Goal: Information Seeking & Learning: Learn about a topic

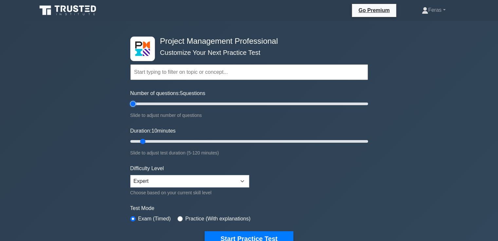
drag, startPoint x: 138, startPoint y: 105, endPoint x: 120, endPoint y: 108, distance: 18.0
type input "5"
click at [130, 107] on input "Number of questions: 5 questions" at bounding box center [249, 104] width 238 height 8
drag, startPoint x: 140, startPoint y: 141, endPoint x: 116, endPoint y: 145, distance: 23.9
type input "5"
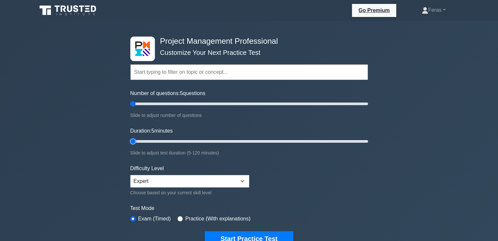
click at [130, 145] on input "Duration: 5 minutes" at bounding box center [249, 142] width 238 height 8
click at [241, 233] on button "Start Practice Test" at bounding box center [248, 239] width 88 height 15
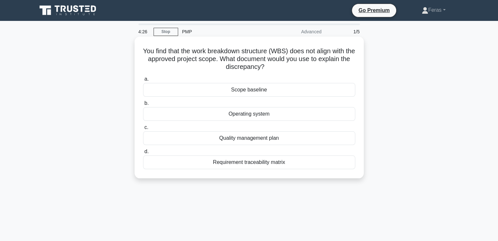
click at [270, 90] on div "Scope baseline" at bounding box center [249, 90] width 212 height 14
click at [143, 81] on input "a. Scope baseline" at bounding box center [143, 79] width 0 height 4
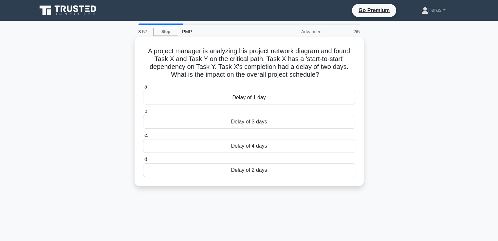
click at [265, 169] on div "Delay of 2 days" at bounding box center [249, 171] width 212 height 14
click at [143, 162] on input "d. Delay of 2 days" at bounding box center [143, 160] width 0 height 4
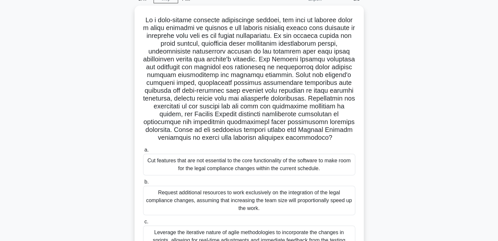
scroll to position [33, 0]
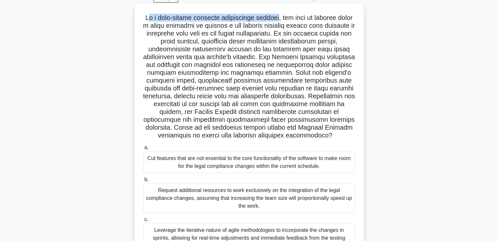
drag, startPoint x: 150, startPoint y: 19, endPoint x: 286, endPoint y: 14, distance: 136.5
click at [286, 14] on h5 ".spinner_0XTQ{transform-origin:center;animation:spinner_y6GP .75s linear infini…" at bounding box center [248, 77] width 213 height 126
copy h5 "n a high-stakes software development project"
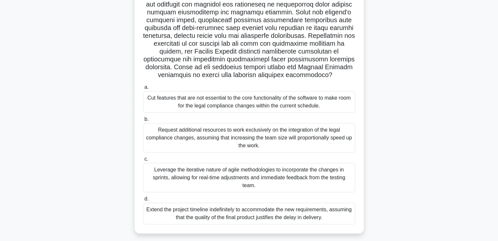
scroll to position [97, 0]
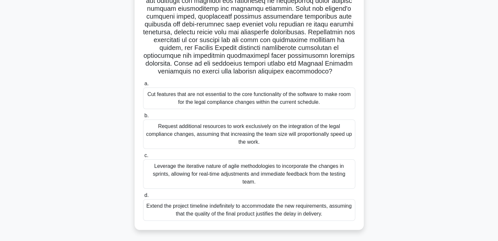
click at [300, 173] on div "Leverage the iterative nature of agile methodologies to incorporate the changes…" at bounding box center [249, 174] width 212 height 29
click at [143, 158] on input "c. Leverage the iterative nature of agile methodologies to incorporate the chan…" at bounding box center [143, 156] width 0 height 4
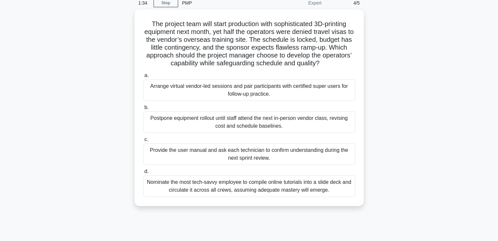
scroll to position [0, 0]
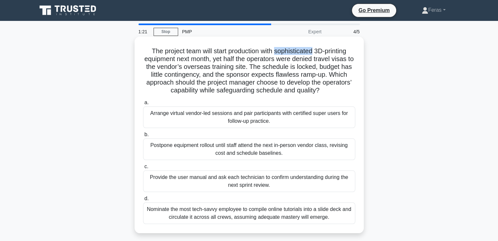
drag, startPoint x: 276, startPoint y: 53, endPoint x: 313, endPoint y: 54, distance: 37.0
click at [315, 54] on h5 "The project team will start production with sophisticated 3D-printing equipment…" at bounding box center [248, 71] width 213 height 48
copy h5 "sophisticated"
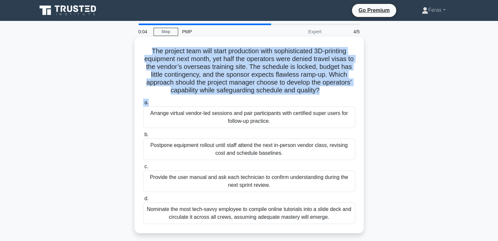
drag, startPoint x: 148, startPoint y: 50, endPoint x: 356, endPoint y: 97, distance: 213.6
click at [356, 97] on div "The project team will start production with sophisticated 3D-printing equipment…" at bounding box center [249, 135] width 224 height 192
copy div "The project team will start production with sophisticated 3D-printing equipment…"
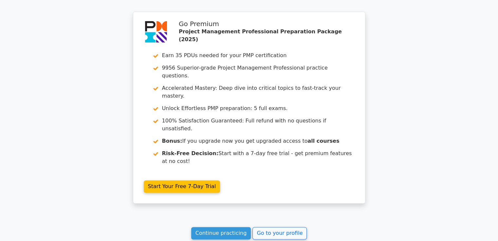
scroll to position [941, 0]
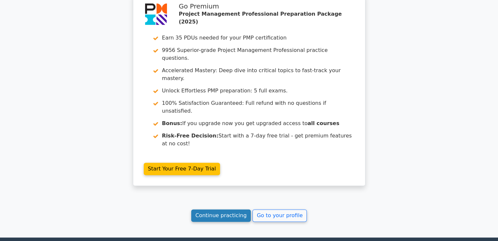
click at [220, 210] on link "Continue practicing" at bounding box center [221, 216] width 60 height 12
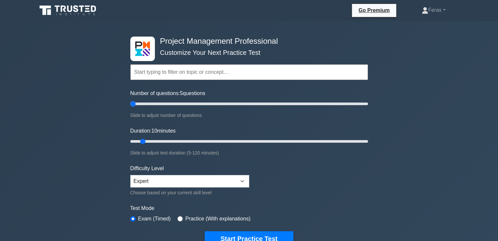
drag, startPoint x: 137, startPoint y: 103, endPoint x: 111, endPoint y: 103, distance: 26.5
type input "5"
click at [130, 103] on input "Number of questions: 5 questions" at bounding box center [249, 104] width 238 height 8
drag, startPoint x: 141, startPoint y: 141, endPoint x: 122, endPoint y: 141, distance: 18.3
type input "5"
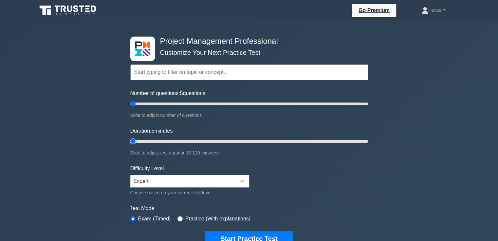
click at [130, 141] on input "Duration: 5 minutes" at bounding box center [249, 142] width 238 height 8
click at [226, 234] on button "Start Practice Test" at bounding box center [248, 239] width 88 height 15
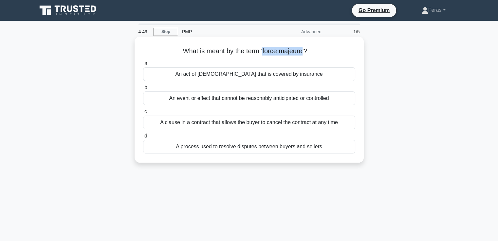
drag, startPoint x: 263, startPoint y: 51, endPoint x: 304, endPoint y: 53, distance: 41.0
click at [304, 53] on h5 "What is meant by the term 'force majeure'? .spinner_0XTQ{transform-origin:cente…" at bounding box center [248, 51] width 213 height 9
copy h5 "force majeure"
click at [220, 98] on div "An event or effect that cannot be reasonably anticipated or controlled" at bounding box center [249, 99] width 212 height 14
click at [143, 90] on input "b. An event or effect that cannot be reasonably anticipated or controlled" at bounding box center [143, 88] width 0 height 4
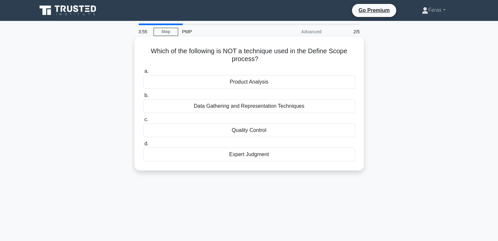
click at [254, 156] on div "Expert Judgment" at bounding box center [249, 155] width 212 height 14
click at [143, 146] on input "d. Expert Judgment" at bounding box center [143, 144] width 0 height 4
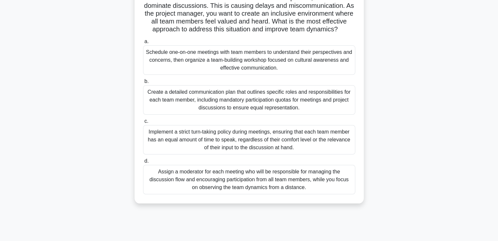
scroll to position [71, 0]
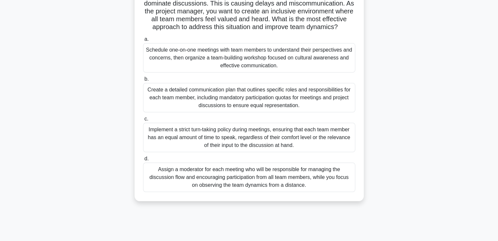
click at [208, 105] on div "Create a detailed communication plan that outlines specific roles and responsib…" at bounding box center [249, 97] width 212 height 29
click at [143, 81] on input "b. Create a detailed communication plan that outlines specific roles and respon…" at bounding box center [143, 79] width 0 height 4
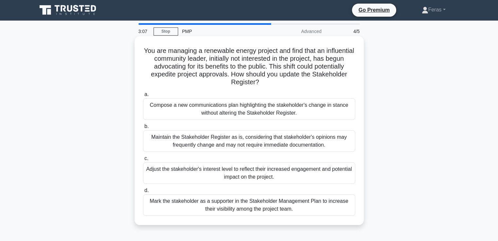
scroll to position [0, 0]
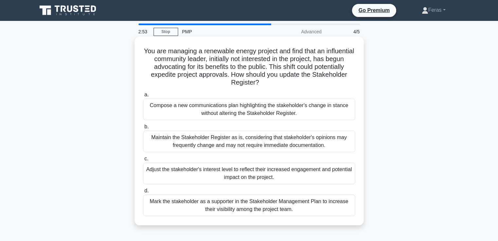
drag, startPoint x: 157, startPoint y: 50, endPoint x: 285, endPoint y: 84, distance: 132.0
click at [285, 84] on h5 "You are managing a renewable energy project and find that an influential commun…" at bounding box center [248, 67] width 213 height 40
copy h5 "You are managing a renewable energy project and find that an influential commun…"
click at [271, 144] on div "Maintain the Stakeholder Register as is, considering that stakeholder's opinion…" at bounding box center [249, 142] width 212 height 22
click at [143, 129] on input "b. Maintain the Stakeholder Register as is, considering that stakeholder's opin…" at bounding box center [143, 127] width 0 height 4
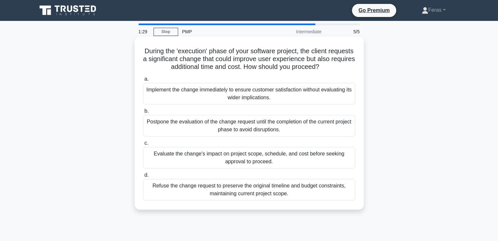
click at [311, 160] on div "Evaluate the change's impact on project scope, schedule, and cost before seekin…" at bounding box center [249, 158] width 212 height 22
click at [143, 146] on input "c. Evaluate the change's impact on project scope, schedule, and cost before see…" at bounding box center [143, 143] width 0 height 4
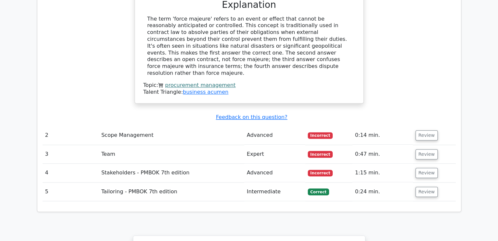
scroll to position [704, 0]
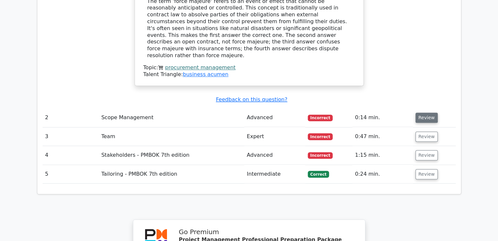
click at [427, 113] on button "Review" at bounding box center [426, 118] width 22 height 10
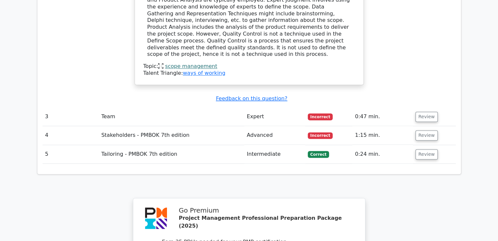
scroll to position [1023, 0]
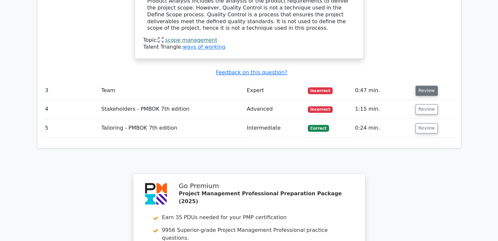
click at [424, 86] on button "Review" at bounding box center [426, 91] width 22 height 10
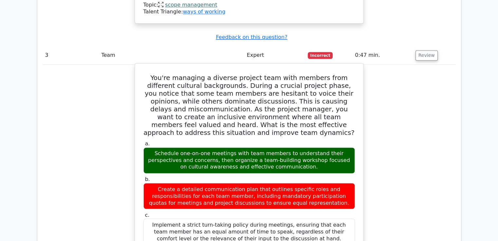
scroll to position [1063, 0]
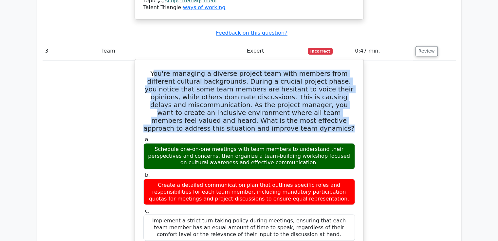
drag, startPoint x: 148, startPoint y: 26, endPoint x: 320, endPoint y: 78, distance: 179.6
click at [320, 78] on h5 "You're managing a diverse project team with members from different cultural bac…" at bounding box center [249, 101] width 213 height 63
copy h5 "ou're managing a diverse project team with members from different cultural back…"
drag, startPoint x: 148, startPoint y: 102, endPoint x: 285, endPoint y: 117, distance: 138.1
click at [285, 143] on div "Schedule one-on-one meetings with team members to understand their perspectives…" at bounding box center [248, 156] width 211 height 26
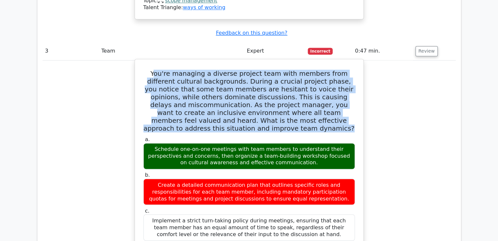
copy div "Schedule one-on-one meetings with team members to understand their perspectives…"
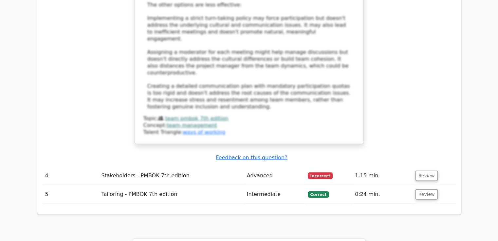
scroll to position [1485, 0]
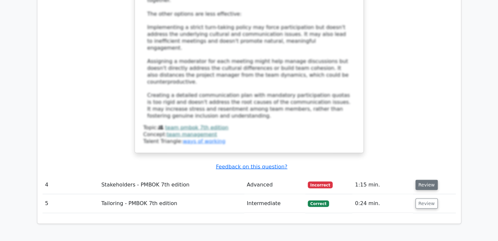
click at [429, 180] on button "Review" at bounding box center [426, 185] width 22 height 10
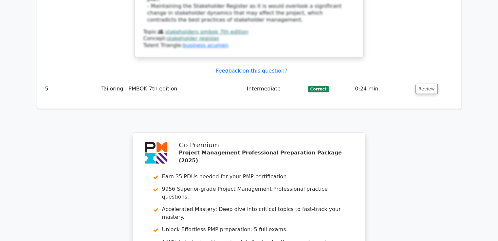
scroll to position [2110, 0]
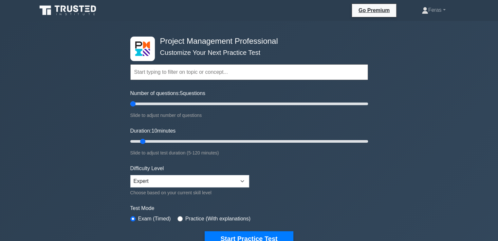
drag, startPoint x: 118, startPoint y: 107, endPoint x: 109, endPoint y: 109, distance: 9.6
type input "5"
click at [130, 108] on input "Number of questions: 5 questions" at bounding box center [249, 104] width 238 height 8
drag, startPoint x: 126, startPoint y: 141, endPoint x: 118, endPoint y: 142, distance: 8.2
type input "5"
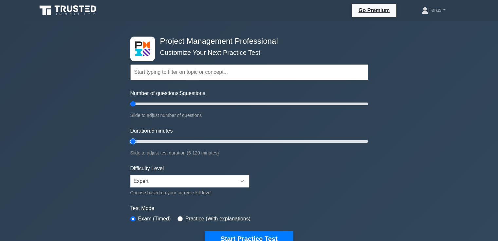
click at [130, 142] on input "Duration: 5 minutes" at bounding box center [249, 142] width 238 height 8
click at [235, 235] on button "Start Practice Test" at bounding box center [248, 239] width 88 height 15
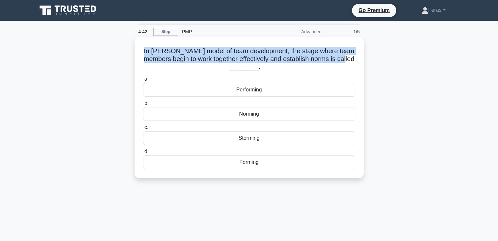
drag, startPoint x: 153, startPoint y: 53, endPoint x: 243, endPoint y: 69, distance: 91.2
click at [243, 69] on h5 "In [PERSON_NAME] model of team development, the stage where team members begin …" at bounding box center [248, 59] width 213 height 24
copy h5 "In [PERSON_NAME] model of team development, the stage where team members begin …"
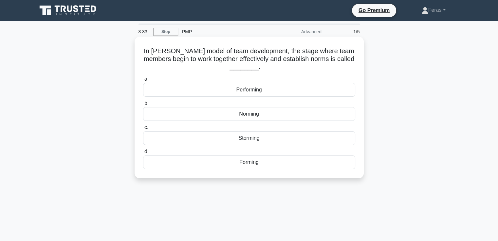
click at [262, 93] on div "Performing" at bounding box center [249, 90] width 212 height 14
click at [143, 81] on input "a. Performing" at bounding box center [143, 79] width 0 height 4
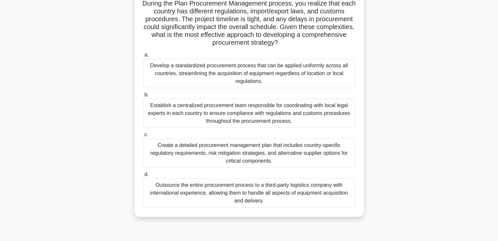
scroll to position [66, 0]
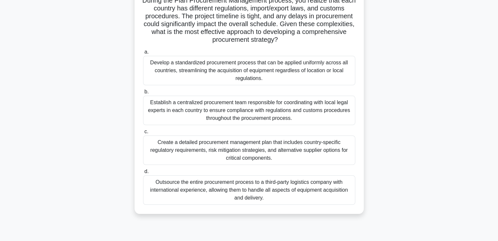
click at [314, 142] on div "Create a detailed procurement management plan that includes country-specific re…" at bounding box center [249, 150] width 212 height 29
click at [143, 134] on input "c. Create a detailed procurement management plan that includes country-specific…" at bounding box center [143, 132] width 0 height 4
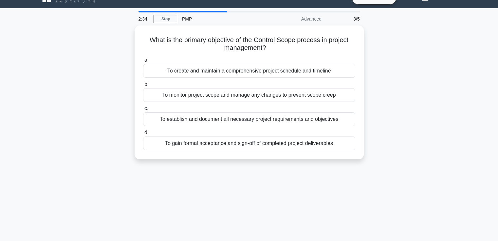
scroll to position [0, 0]
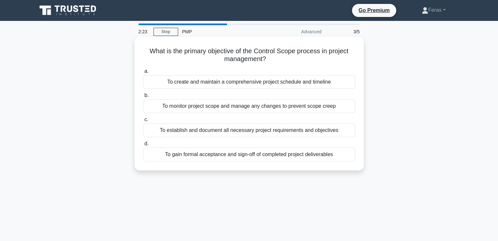
click at [146, 52] on h5 "What is the primary objective of the Control Scope process in project managemen…" at bounding box center [248, 55] width 213 height 16
drag, startPoint x: 148, startPoint y: 52, endPoint x: 295, endPoint y: 63, distance: 147.3
click at [295, 63] on h5 "What is the primary objective of the Control Scope process in project managemen…" at bounding box center [248, 55] width 213 height 16
copy h5 "What is the primary objective of the Control Scope process in project managemen…"
click at [215, 133] on div "To establish and document all necessary project requirements and objectives" at bounding box center [249, 131] width 212 height 14
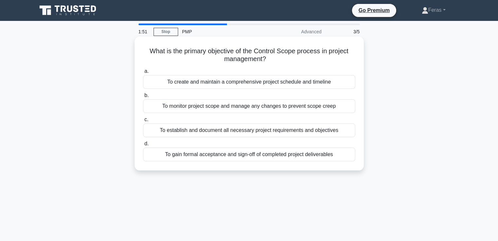
click at [143, 122] on input "c. To establish and document all necessary project requirements and objectives" at bounding box center [143, 120] width 0 height 4
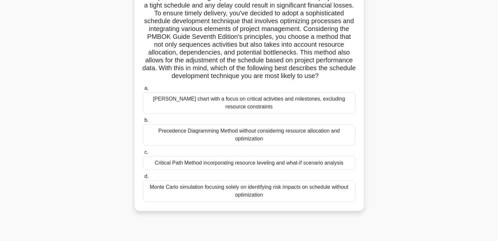
scroll to position [65, 0]
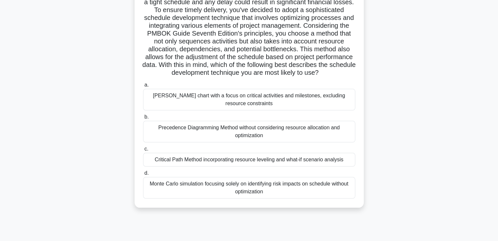
click at [213, 111] on div "Gantt chart with a focus on critical activities and milestones, excluding resou…" at bounding box center [249, 100] width 212 height 22
click at [143, 87] on input "a. Gantt chart with a focus on critical activities and milestones, excluding re…" at bounding box center [143, 85] width 0 height 4
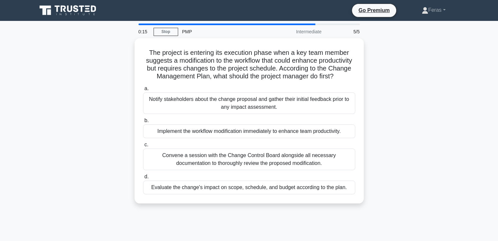
scroll to position [0, 0]
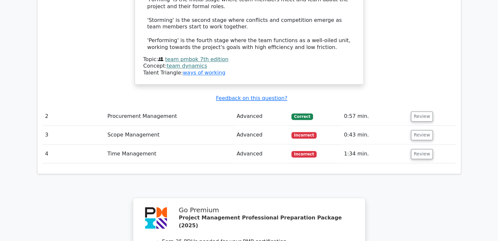
scroll to position [830, 0]
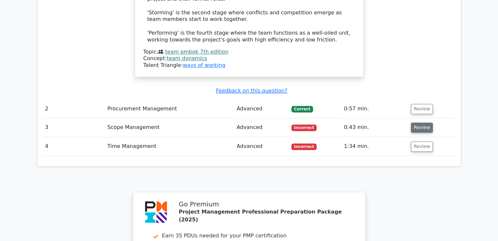
click at [417, 123] on button "Review" at bounding box center [422, 128] width 22 height 10
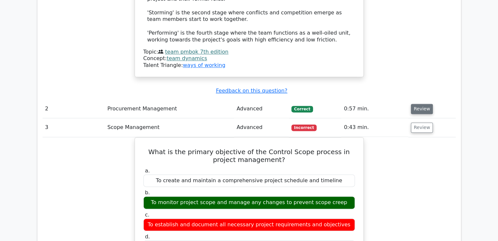
click at [423, 104] on button "Review" at bounding box center [422, 109] width 22 height 10
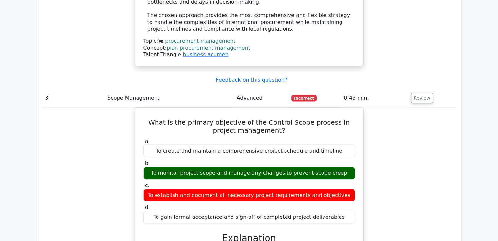
scroll to position [1390, 0]
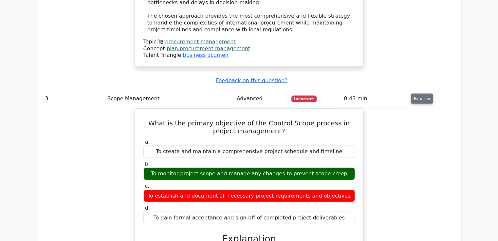
click at [420, 94] on button "Review" at bounding box center [422, 99] width 22 height 10
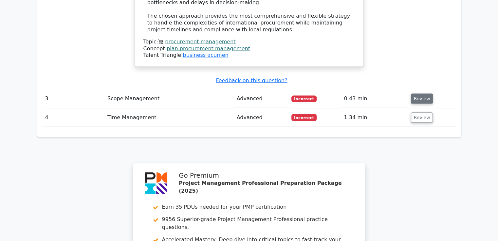
click at [421, 94] on button "Review" at bounding box center [422, 99] width 22 height 10
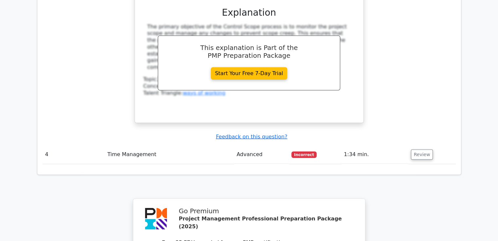
scroll to position [1633, 0]
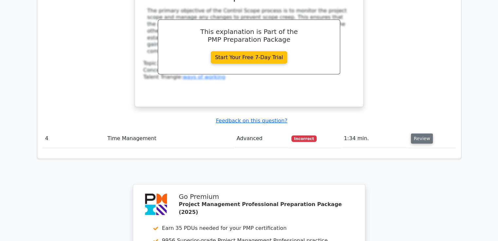
click at [419, 134] on button "Review" at bounding box center [422, 139] width 22 height 10
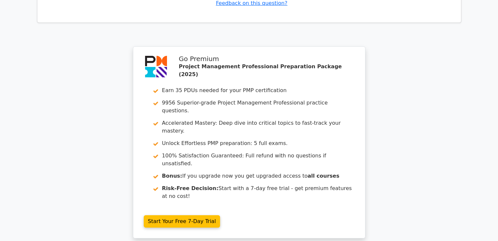
scroll to position [2234, 0]
